Goal: Task Accomplishment & Management: Manage account settings

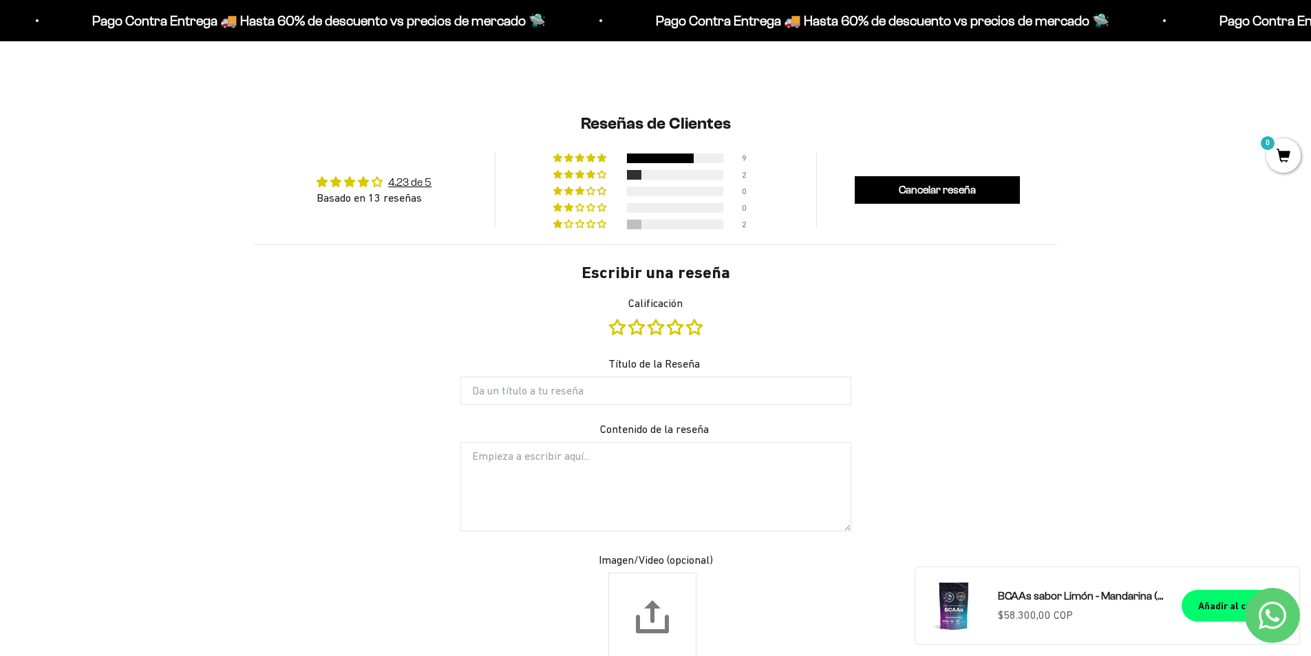
scroll to position [1128, 0]
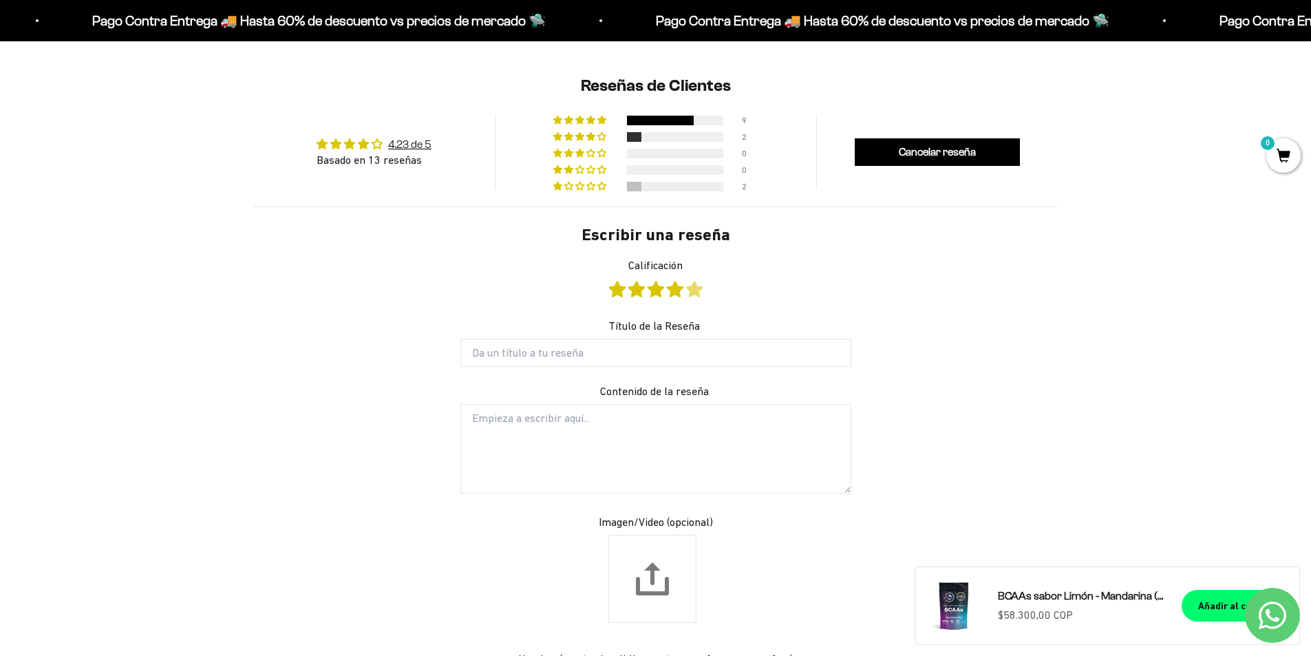
click at [692, 290] on link "Calificación" at bounding box center [694, 288] width 17 height 15
click at [650, 358] on input "Título de la Reseña" at bounding box center [655, 353] width 391 height 28
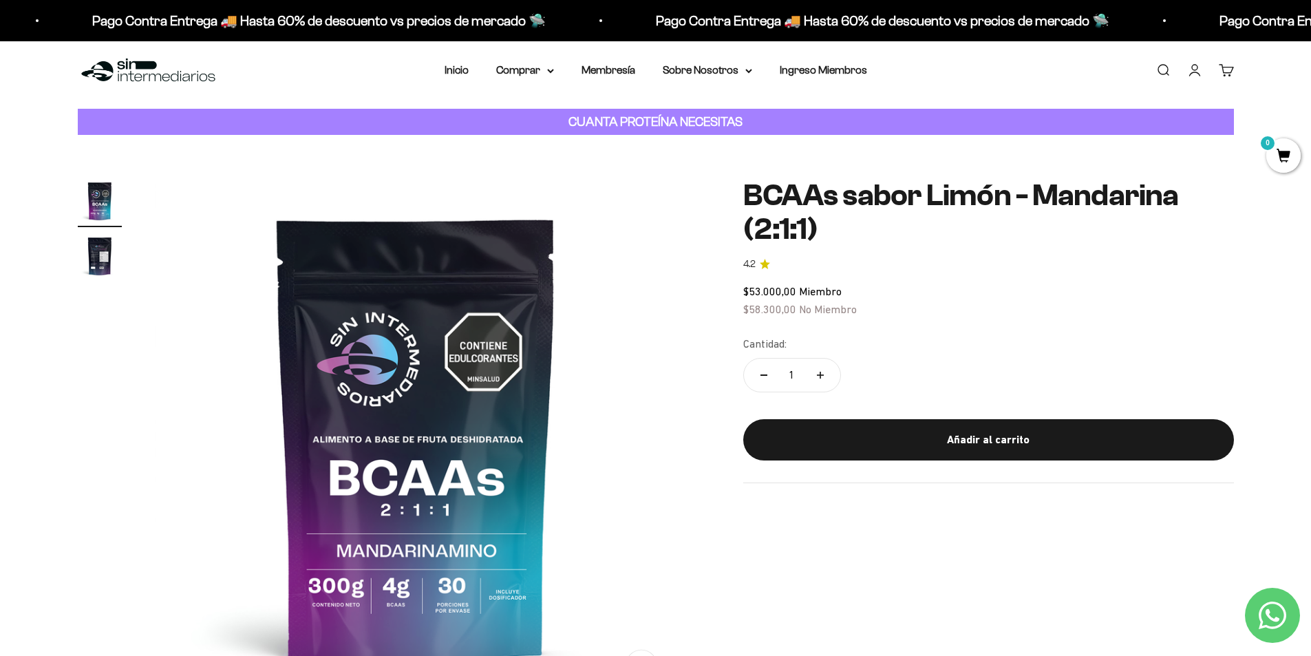
scroll to position [0, 0]
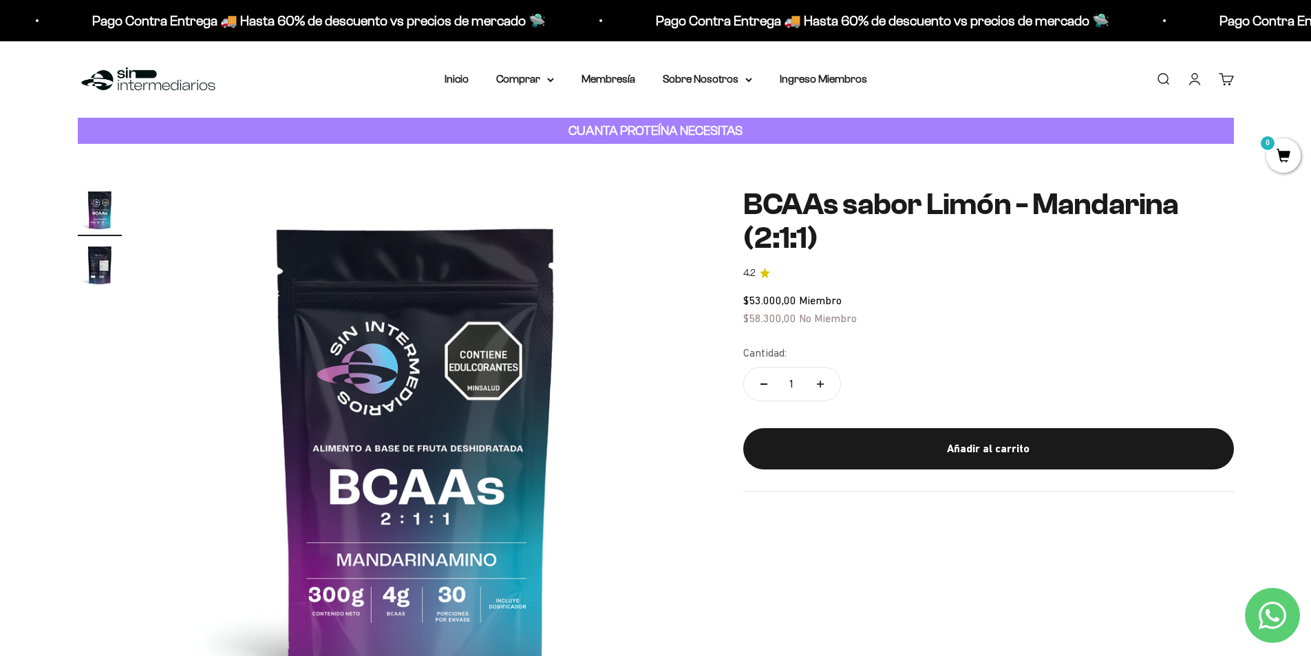
click at [142, 78] on img at bounding box center [148, 80] width 141 height 30
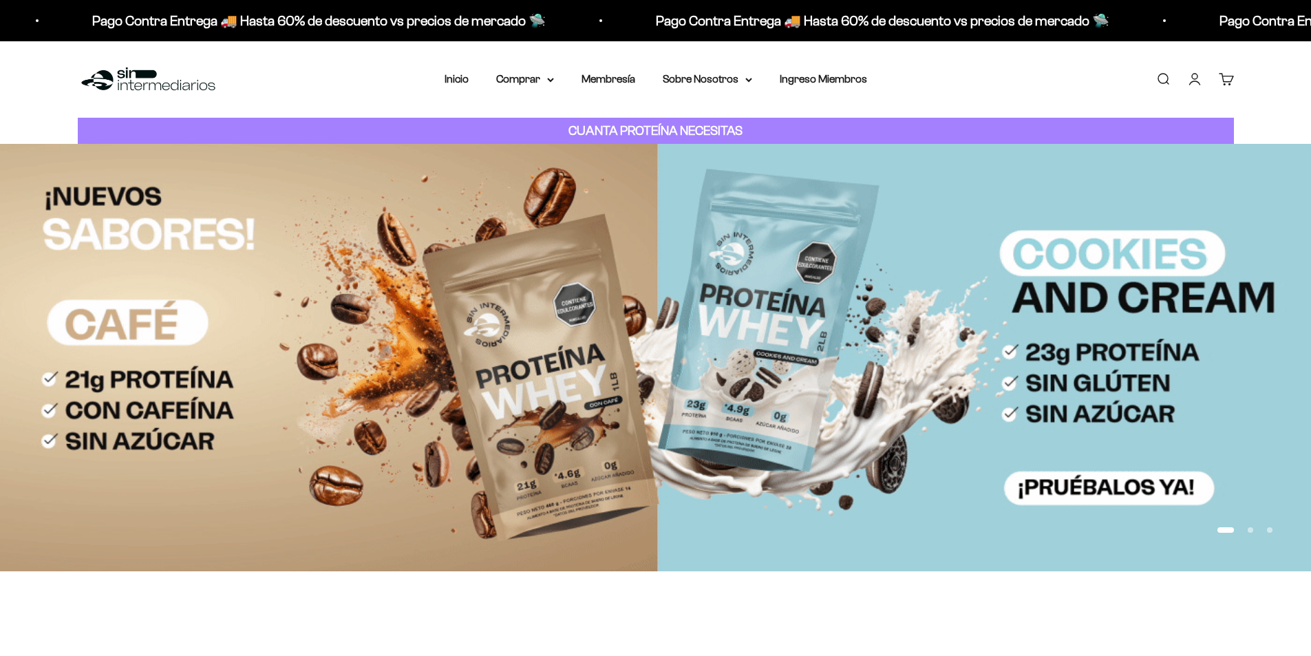
click at [1199, 87] on link "Iniciar sesión" at bounding box center [1194, 79] width 15 height 15
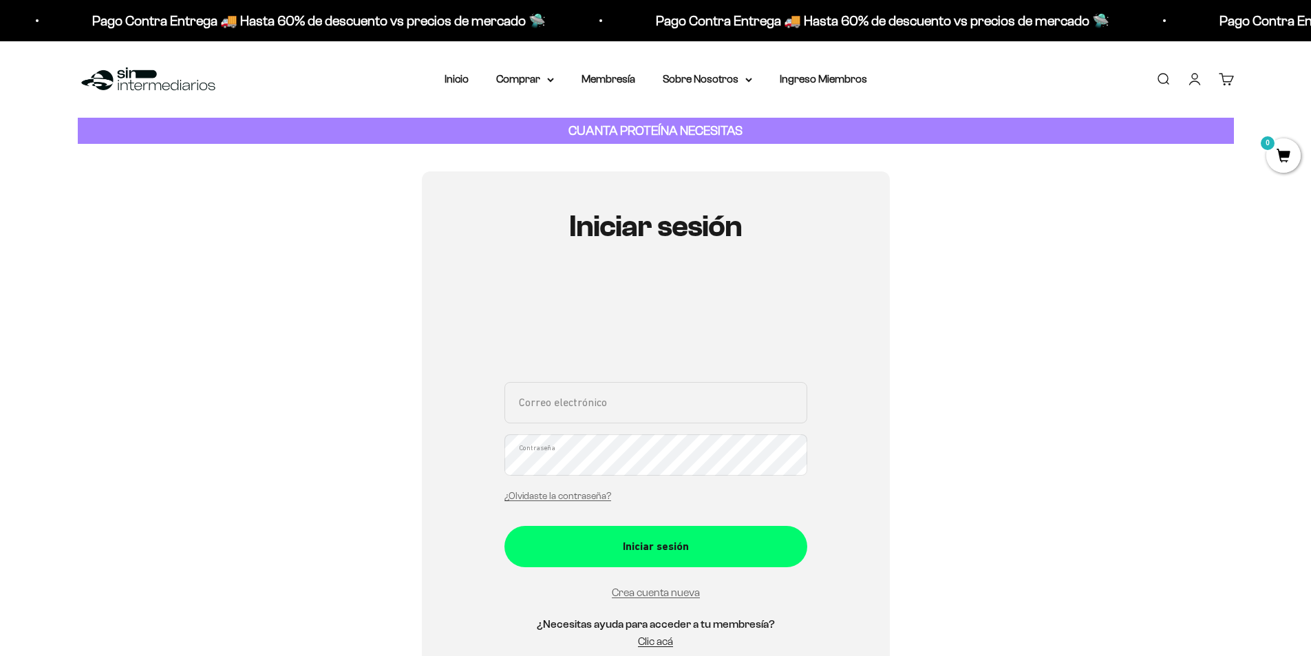
type input "SEBASMATIAS1311@GMAIL.COM"
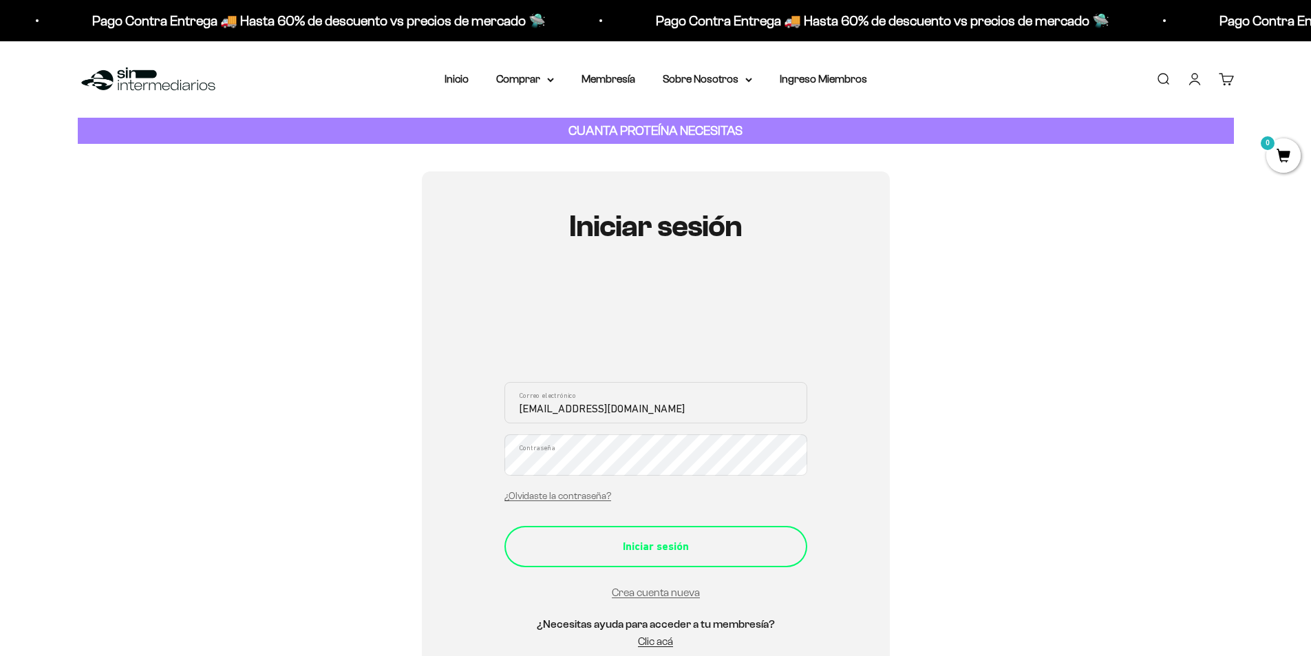
drag, startPoint x: 609, startPoint y: 578, endPoint x: 614, endPoint y: 552, distance: 26.7
click at [610, 561] on form "SEBASMATIAS1311@GMAIL.COM Correo electrónico Contraseña ¿Olvidaste la contraseñ…" at bounding box center [655, 492] width 303 height 220
click at [619, 553] on div "Iniciar sesión" at bounding box center [656, 546] width 248 height 18
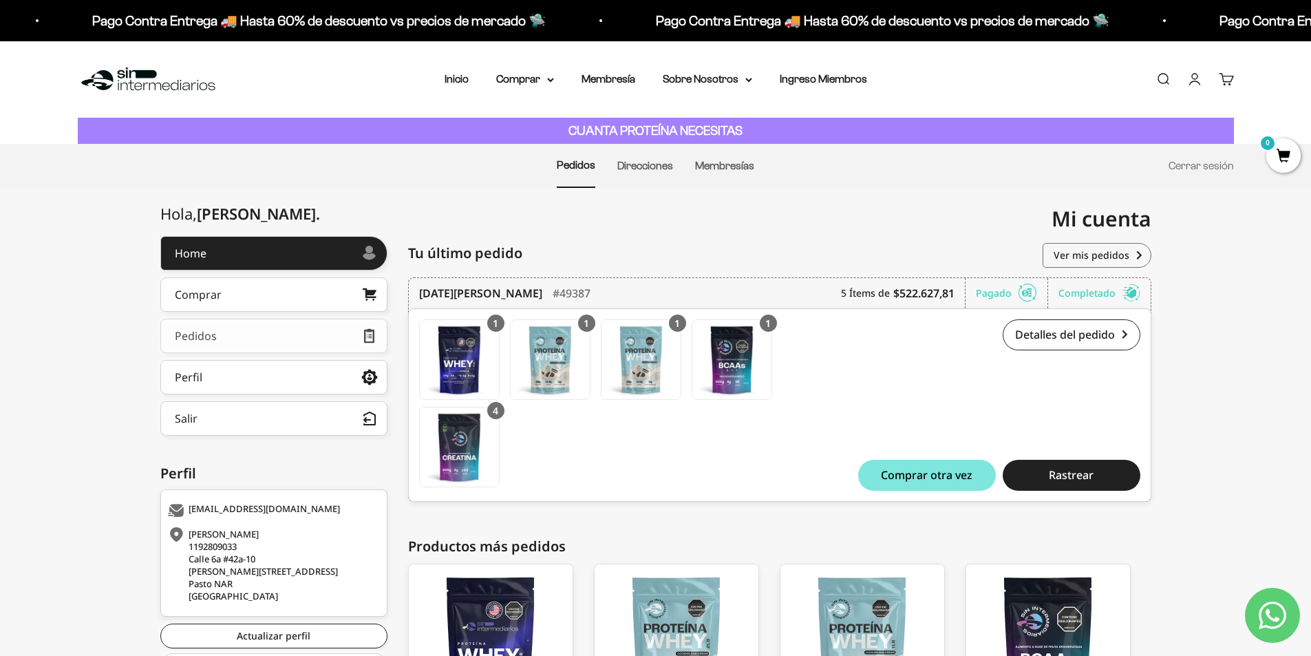
click at [299, 334] on link "Pedidos" at bounding box center [273, 336] width 227 height 34
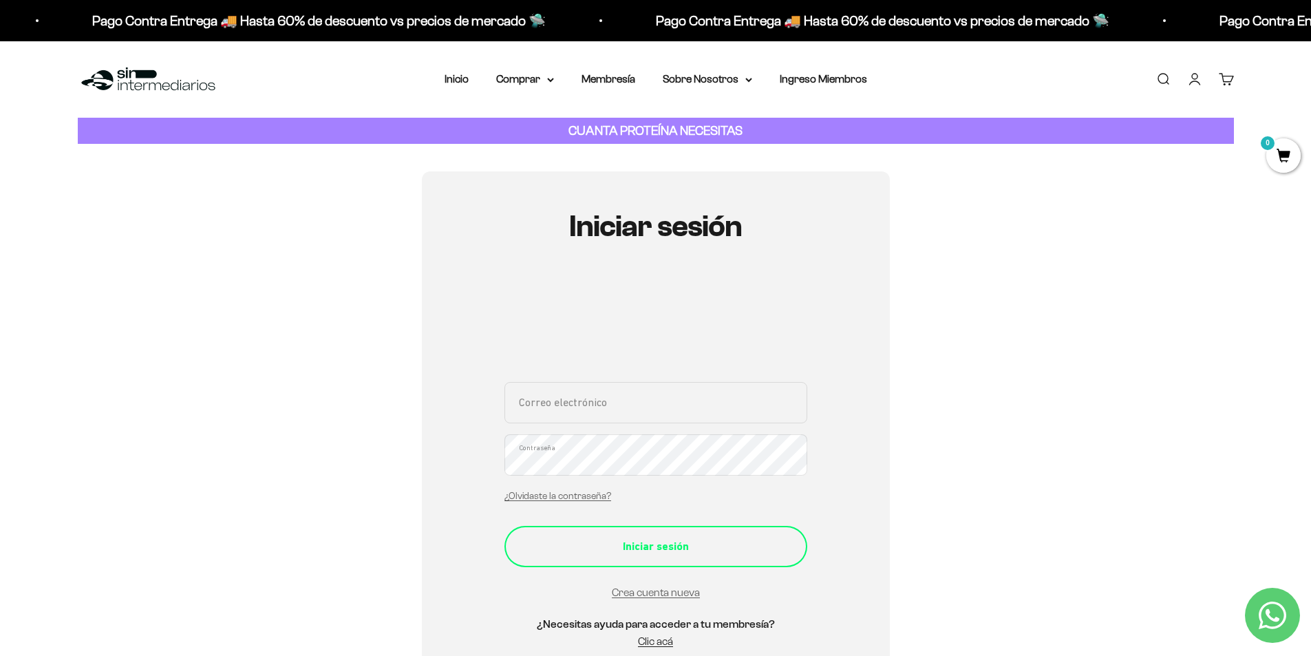
type input "SEBASMATIAS1311@GMAIL.COM"
click at [705, 535] on button "Iniciar sesión" at bounding box center [655, 546] width 303 height 41
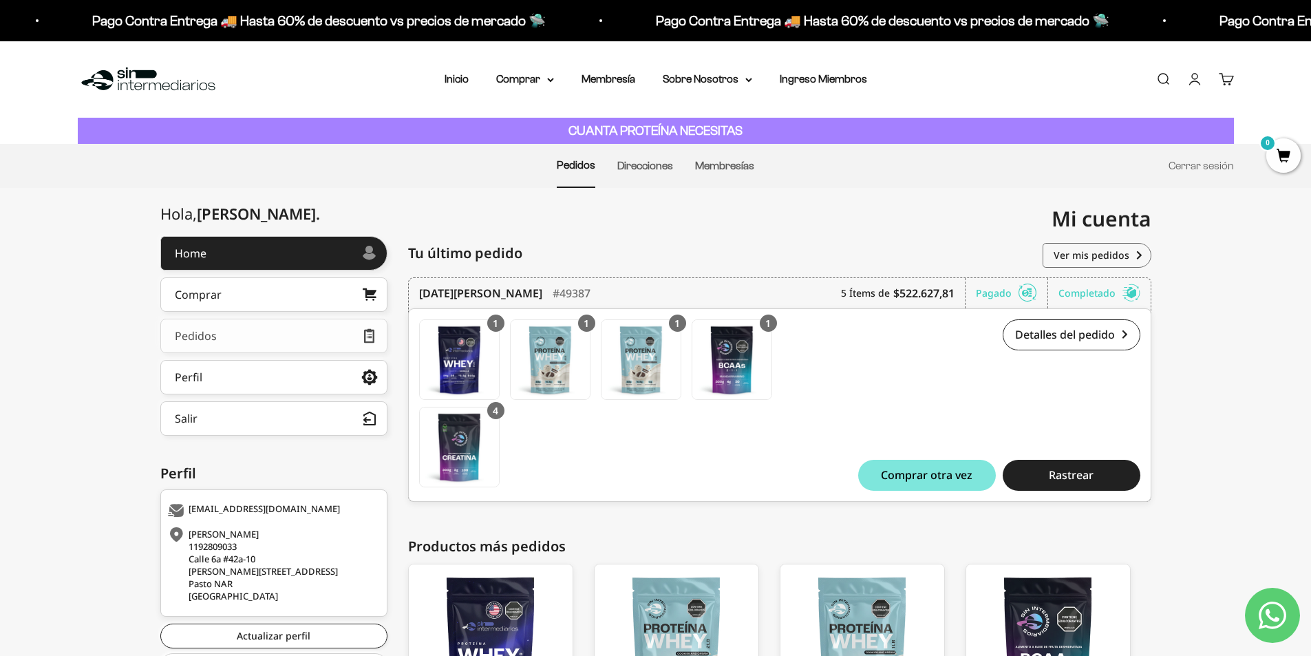
click at [237, 342] on link "Pedidos" at bounding box center [273, 336] width 227 height 34
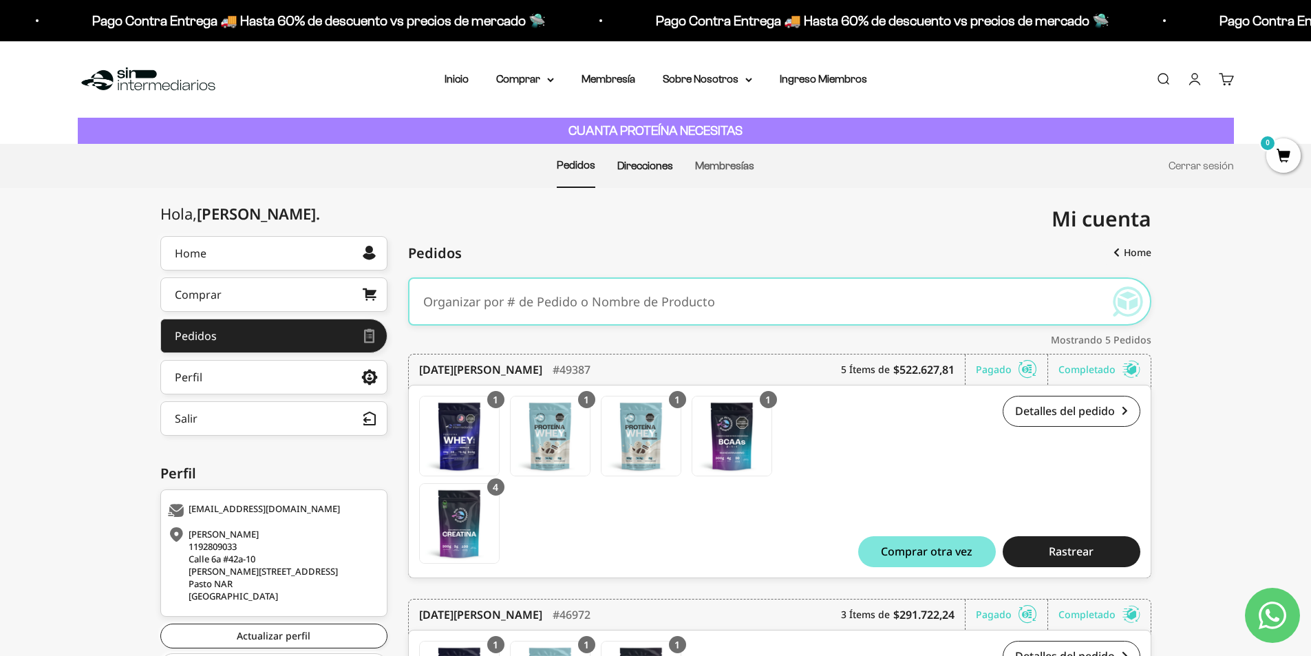
click at [652, 166] on link "Direcciones" at bounding box center [645, 166] width 56 height 12
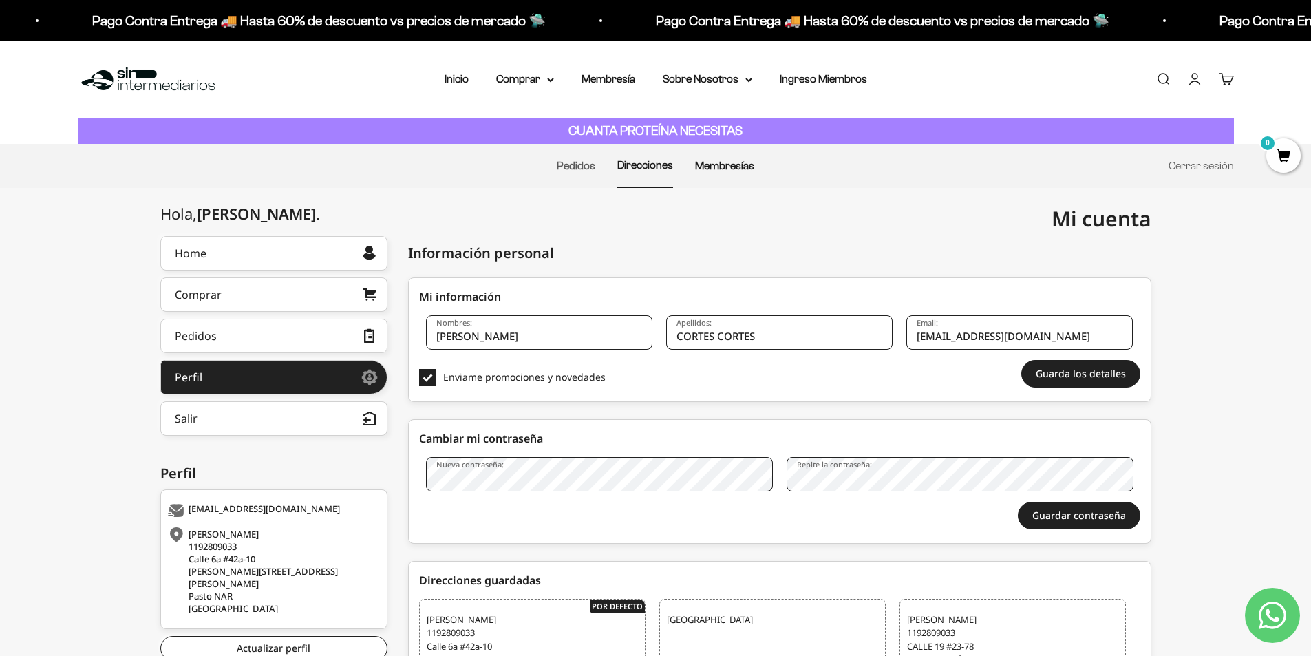
click at [720, 162] on link "Membresías" at bounding box center [724, 166] width 59 height 12
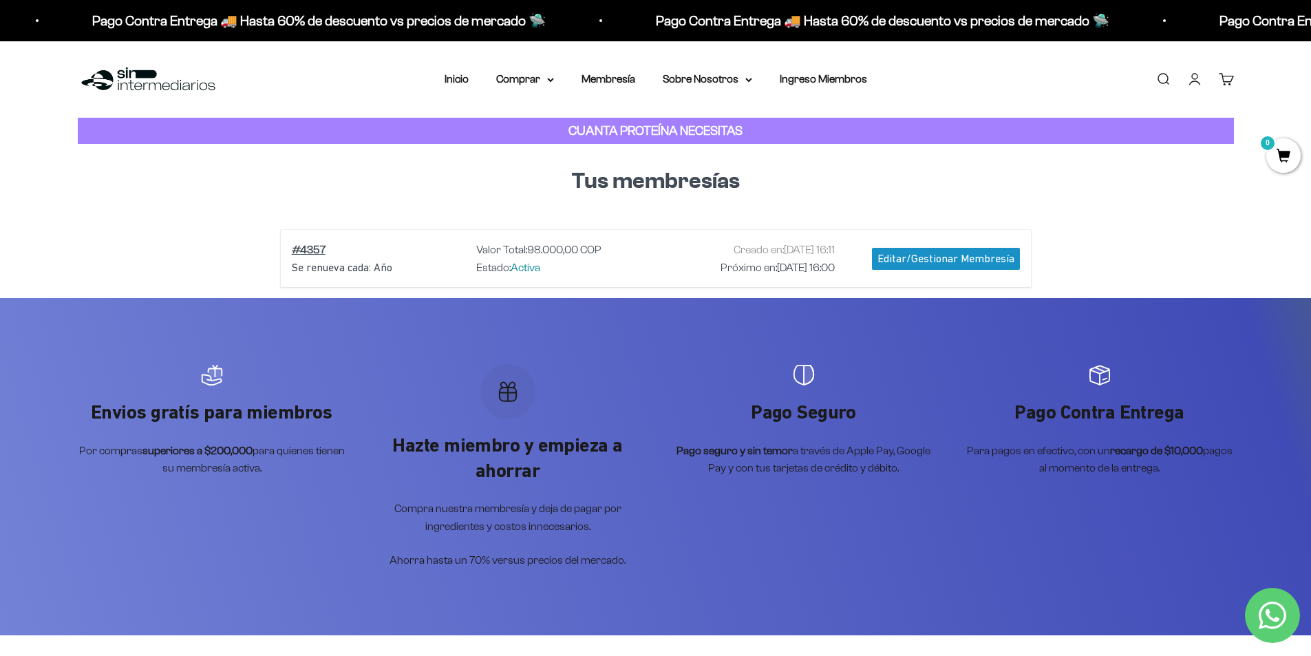
click at [328, 183] on h1 "Tus membresías" at bounding box center [656, 181] width 728 height 31
click at [407, 179] on h1 "Tus membresías" at bounding box center [656, 181] width 728 height 31
click at [468, 83] on link "Inicio" at bounding box center [457, 79] width 24 height 12
